Goal: Information Seeking & Learning: Find specific fact

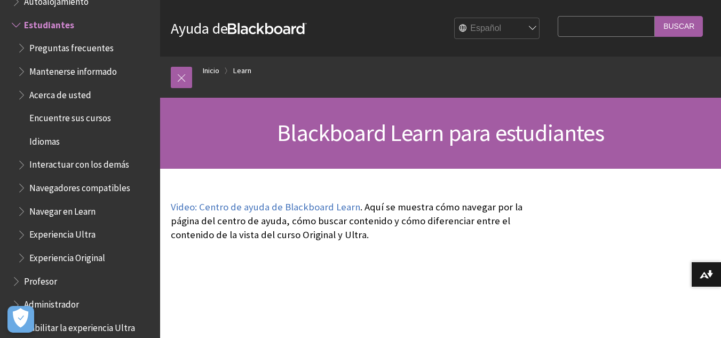
click at [587, 30] on input "Search Query" at bounding box center [606, 26] width 97 height 21
type input "en donde encuentro las presentaciones"
click at [681, 28] on input "Buscar" at bounding box center [679, 26] width 48 height 21
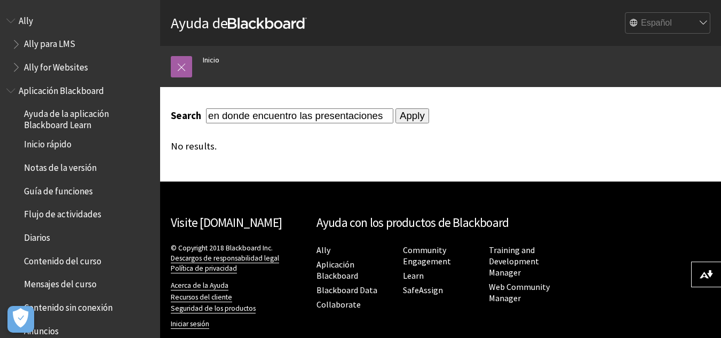
click at [326, 115] on input "en donde encuentro las presentaciones" at bounding box center [299, 115] width 187 height 14
drag, startPoint x: 315, startPoint y: 117, endPoint x: 188, endPoint y: 112, distance: 127.1
click at [188, 112] on div "Search en donde encuentro las presentaciones" at bounding box center [282, 115] width 223 height 14
type input "presentaciones"
click at [412, 116] on input "Apply" at bounding box center [412, 115] width 34 height 15
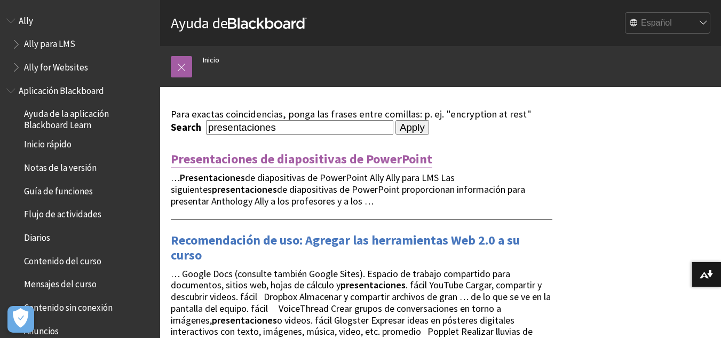
click at [387, 161] on link "Presentaciones de diapositivas de PowerPoint" at bounding box center [301, 158] width 261 height 17
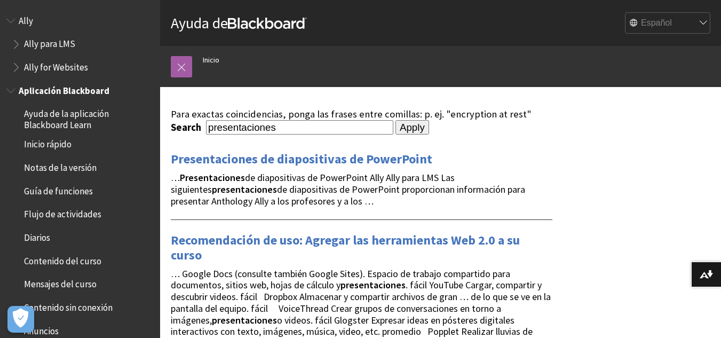
click at [62, 258] on span "Contenido del curso" at bounding box center [62, 259] width 77 height 14
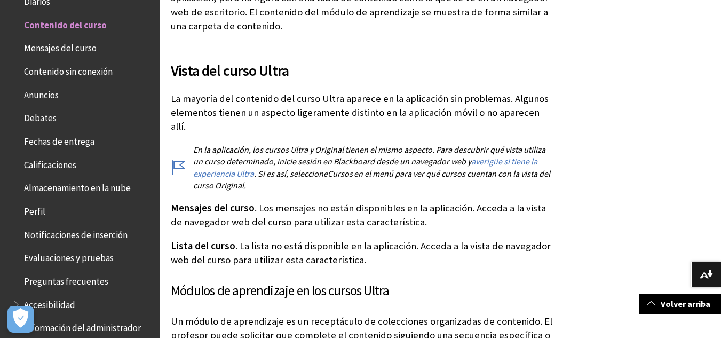
scroll to position [2085, 0]
